Goal: Information Seeking & Learning: Learn about a topic

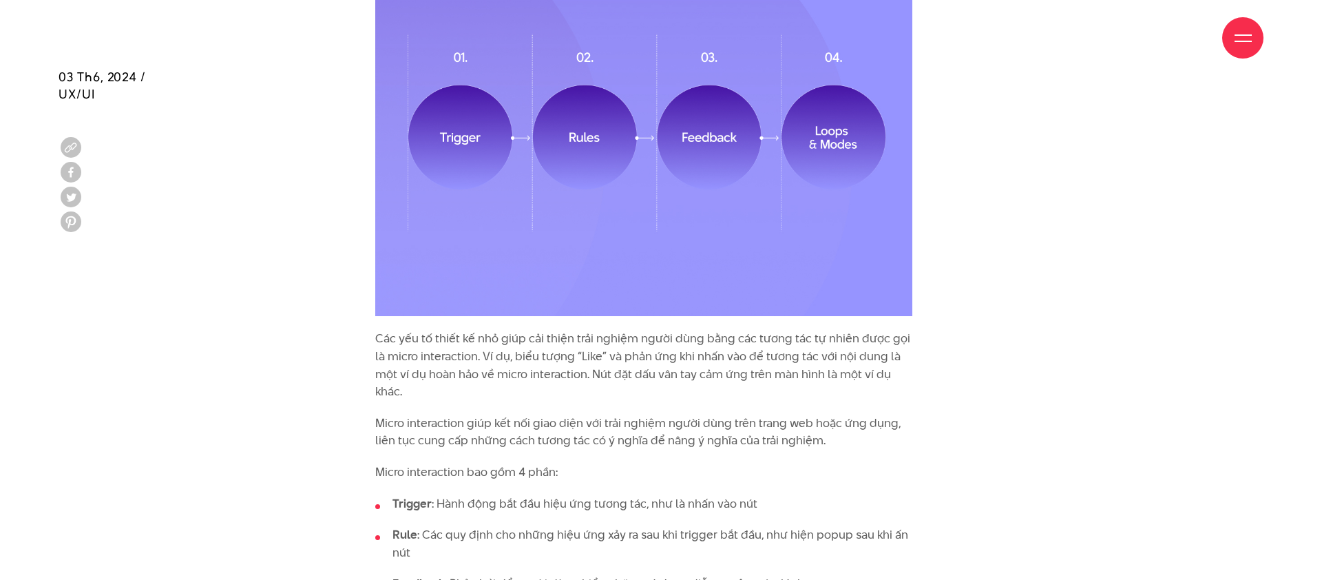
scroll to position [1575, 0]
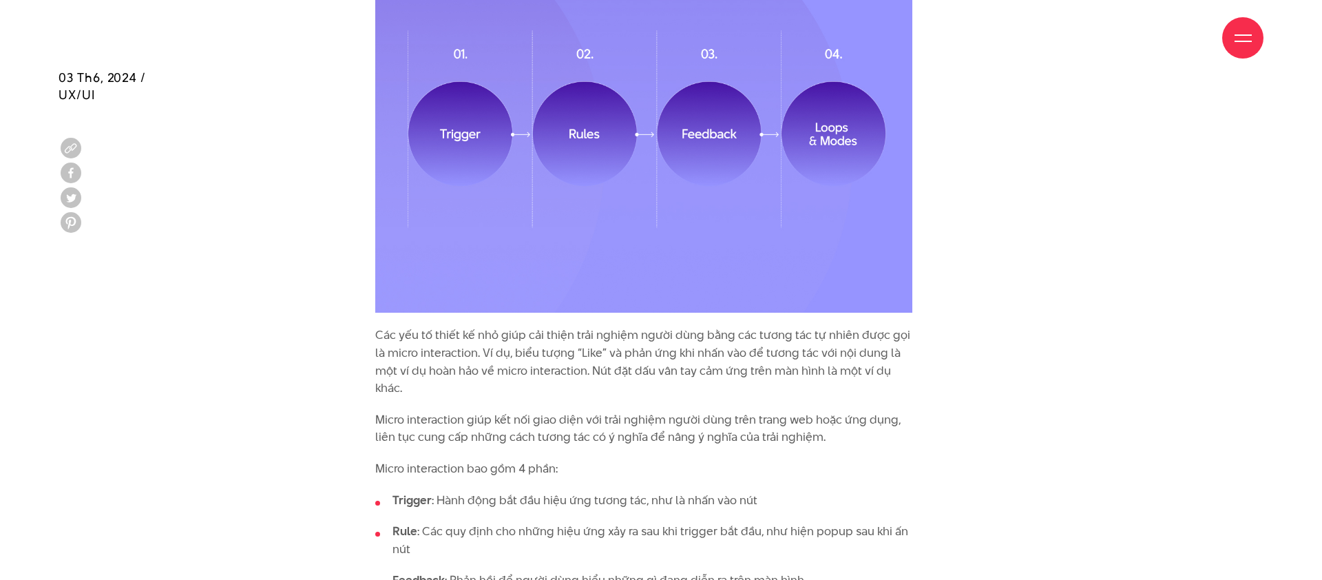
click at [677, 370] on p "Các yếu tố thiết kế nhỏ giúp cải thiện trải nghiệm người dùng bằng các tương tá…" at bounding box center [643, 361] width 537 height 70
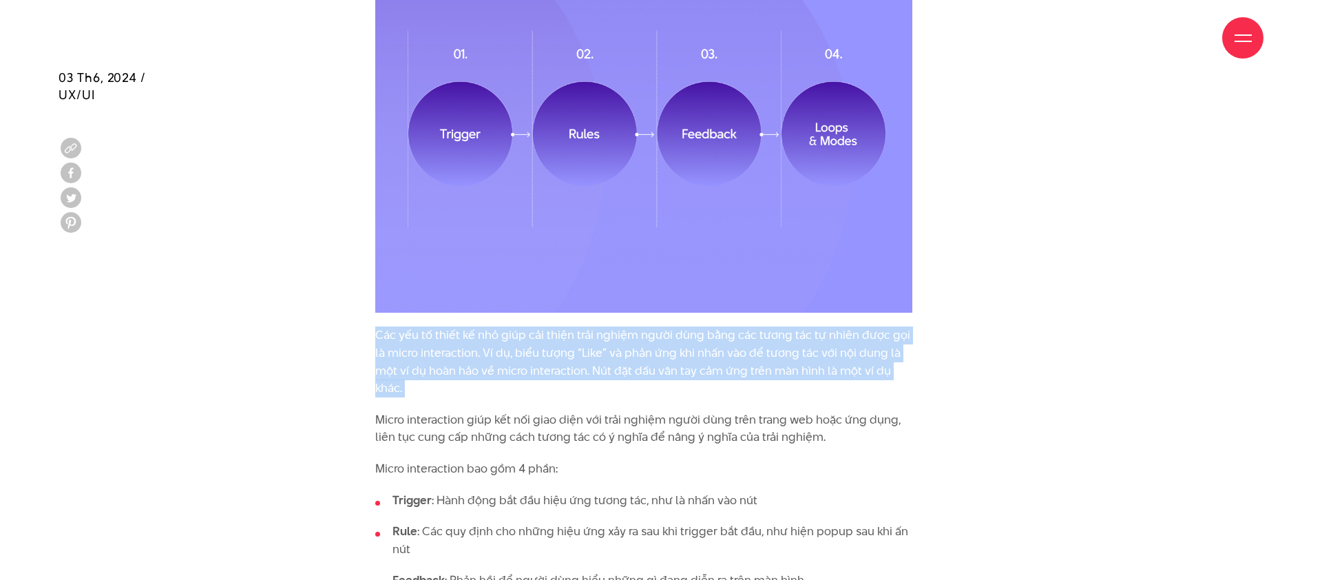
click at [677, 370] on p "Các yếu tố thiết kế nhỏ giúp cải thiện trải nghiệm người dùng bằng các tương tá…" at bounding box center [643, 361] width 537 height 70
click at [683, 356] on p "Các yếu tố thiết kế nhỏ giúp cải thiện trải nghiệm người dùng bằng các tương tá…" at bounding box center [643, 361] width 537 height 70
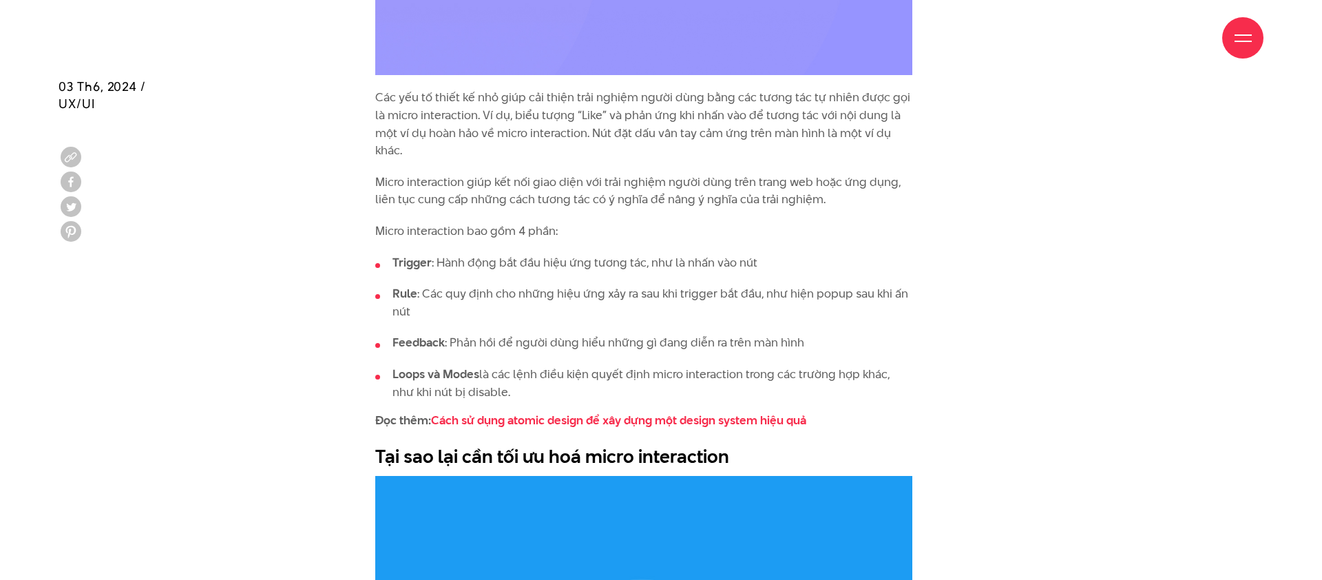
scroll to position [1822, 0]
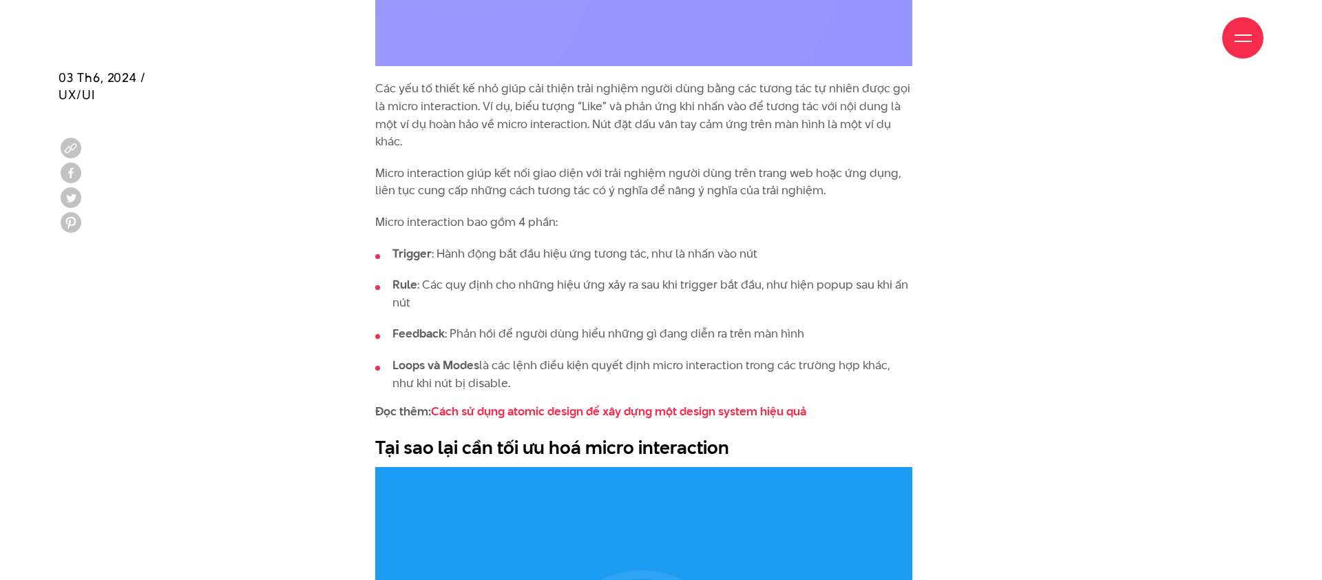
click at [596, 325] on li "Feedback : Phản hồi để người dùng hiểu những gì đang diễn ra trên màn hình" at bounding box center [643, 334] width 537 height 18
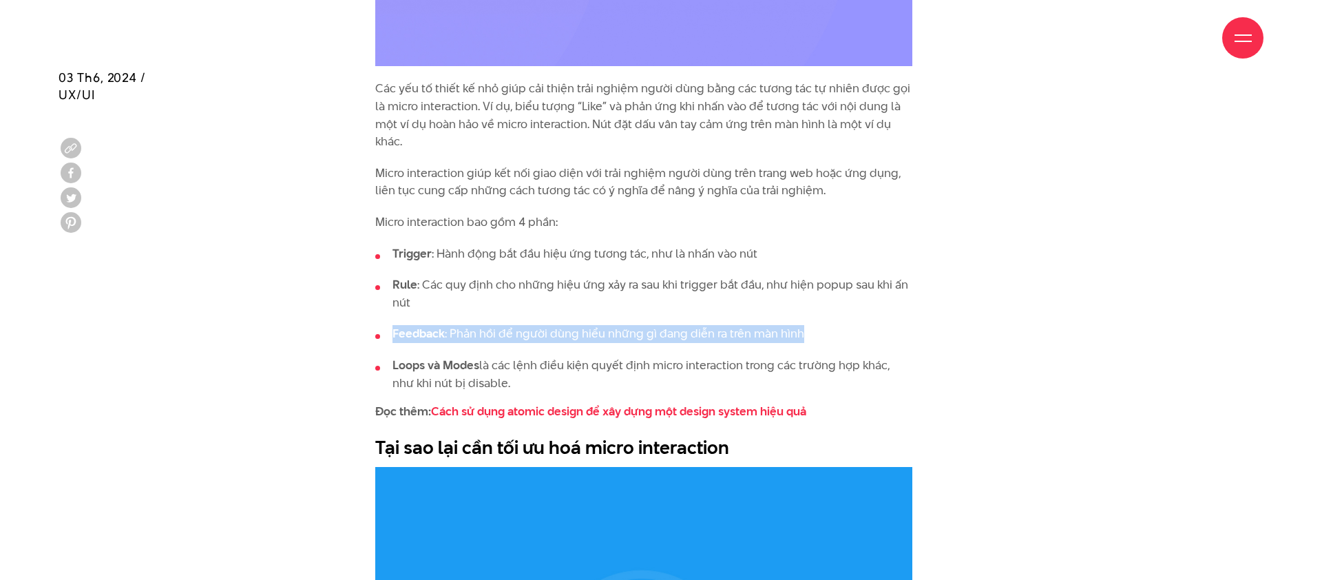
click at [596, 325] on li "Feedback : Phản hồi để người dùng hiểu những gì đang diễn ra trên màn hình" at bounding box center [643, 334] width 537 height 18
click at [771, 337] on ul "Trigger : Hành động bắt đầu hiệu ứng tương tác, như là nhấn vào nút Rule : Các …" at bounding box center [643, 318] width 537 height 147
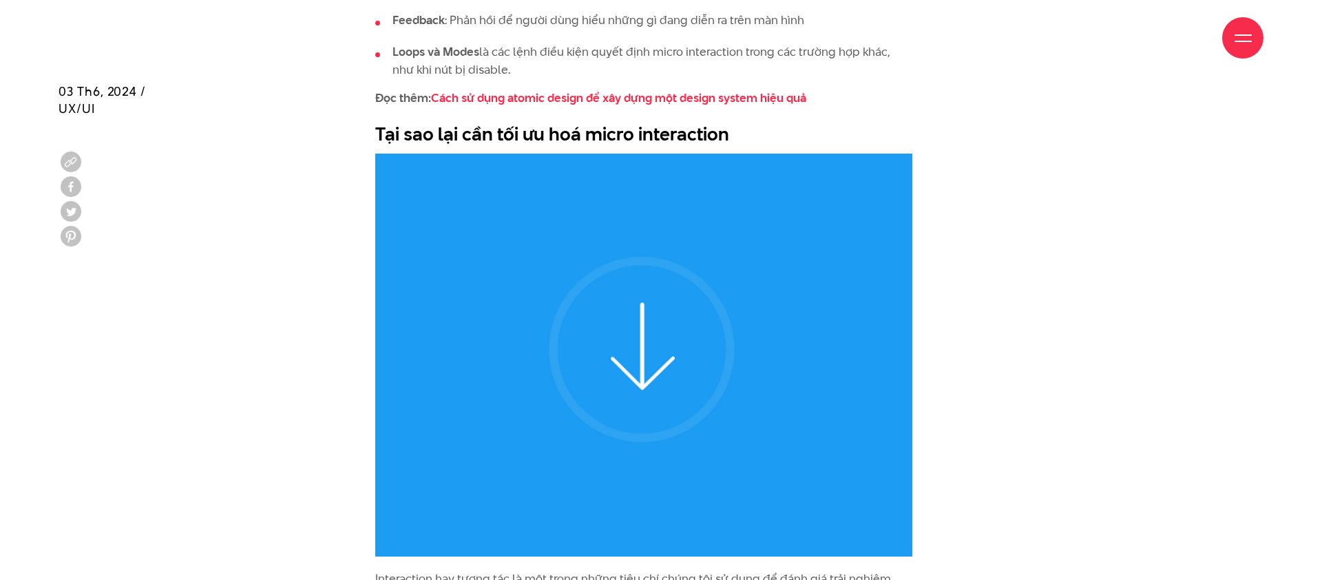
scroll to position [2211, 0]
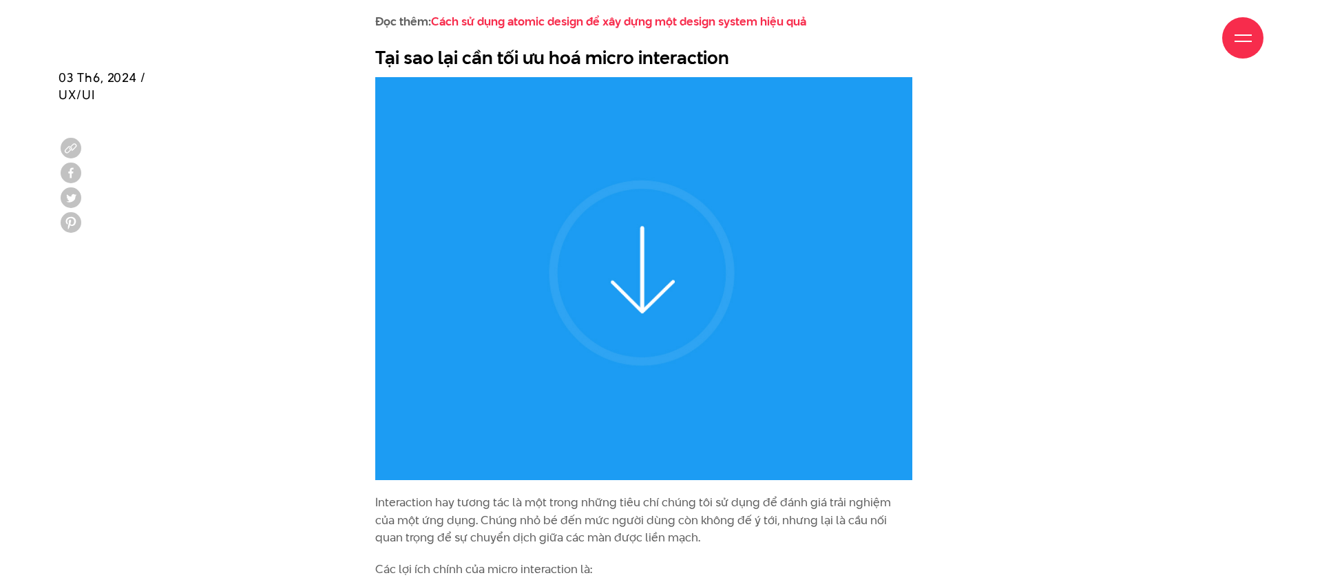
click at [625, 273] on img at bounding box center [643, 278] width 537 height 403
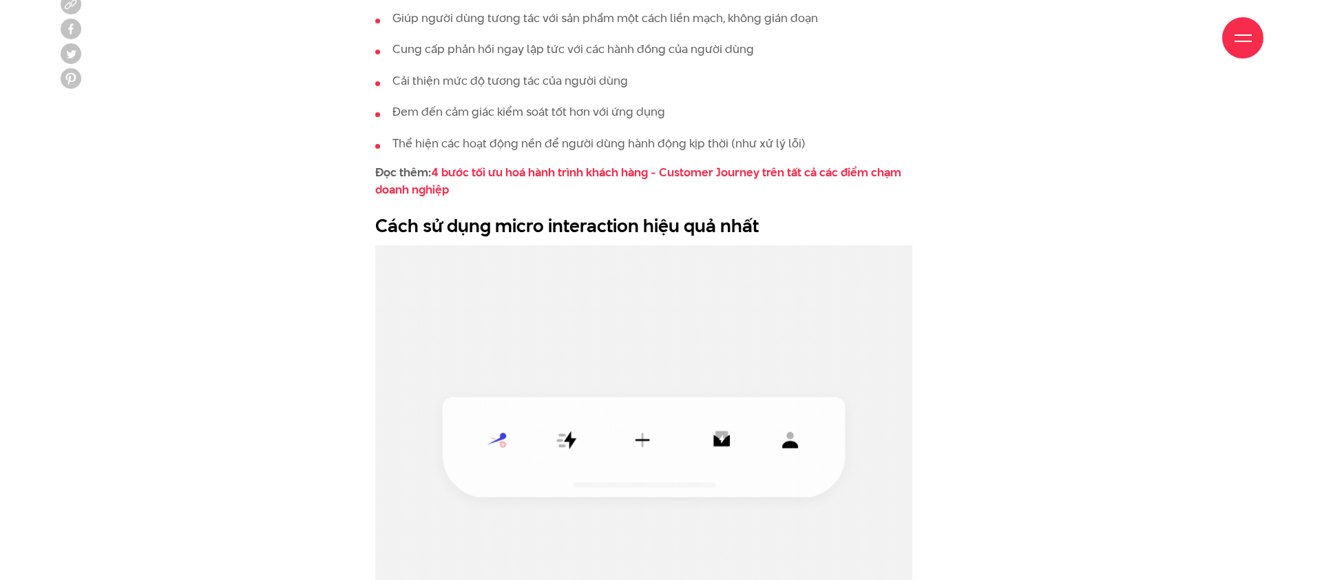
scroll to position [2894, 0]
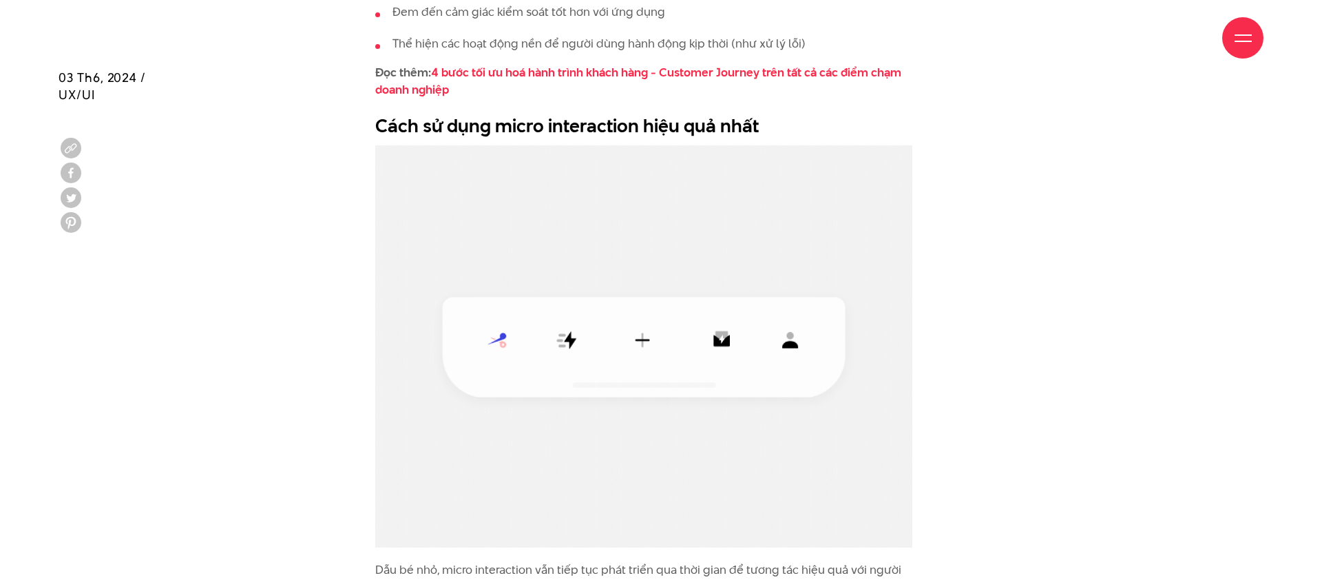
click at [588, 312] on img at bounding box center [643, 346] width 537 height 402
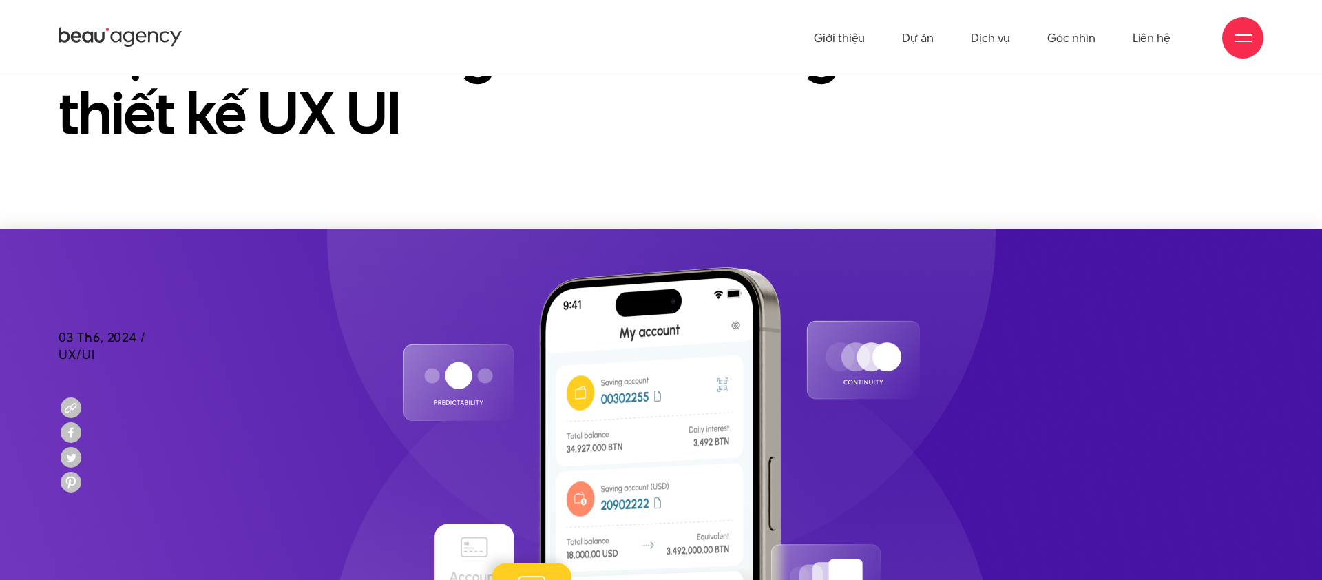
scroll to position [0, 0]
